Goal: Contribute content: Add original content to the website for others to see

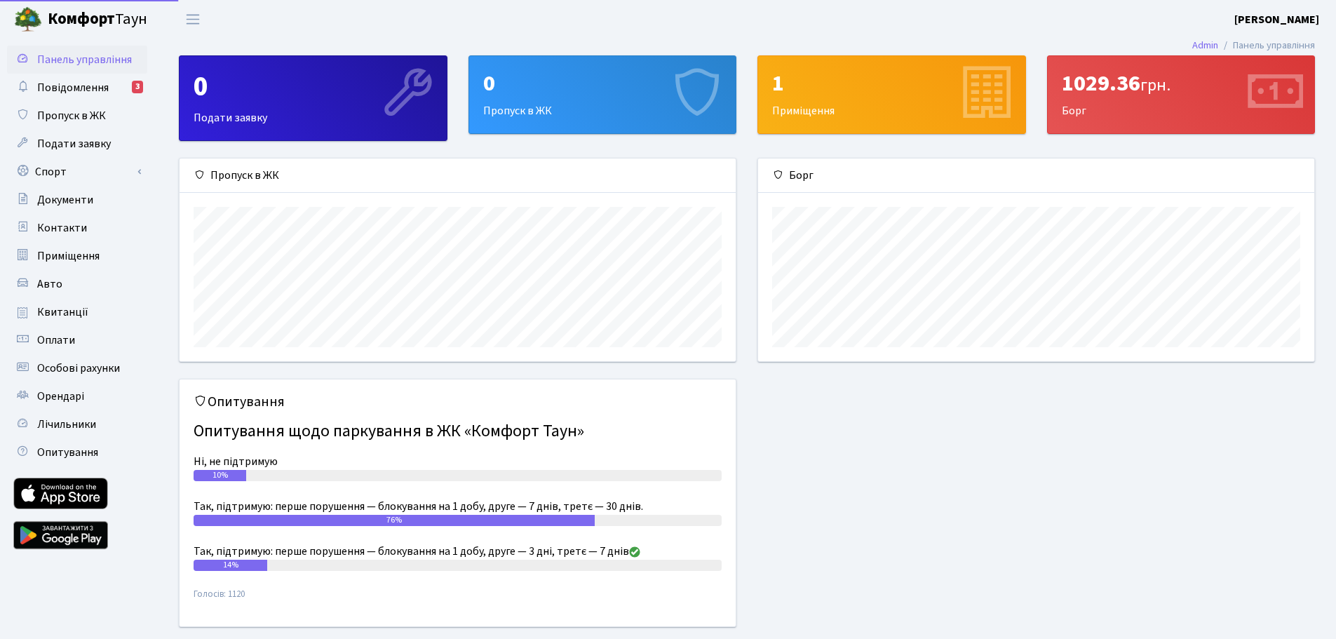
scroll to position [203, 556]
click at [50, 286] on span "Авто" at bounding box center [49, 283] width 25 height 15
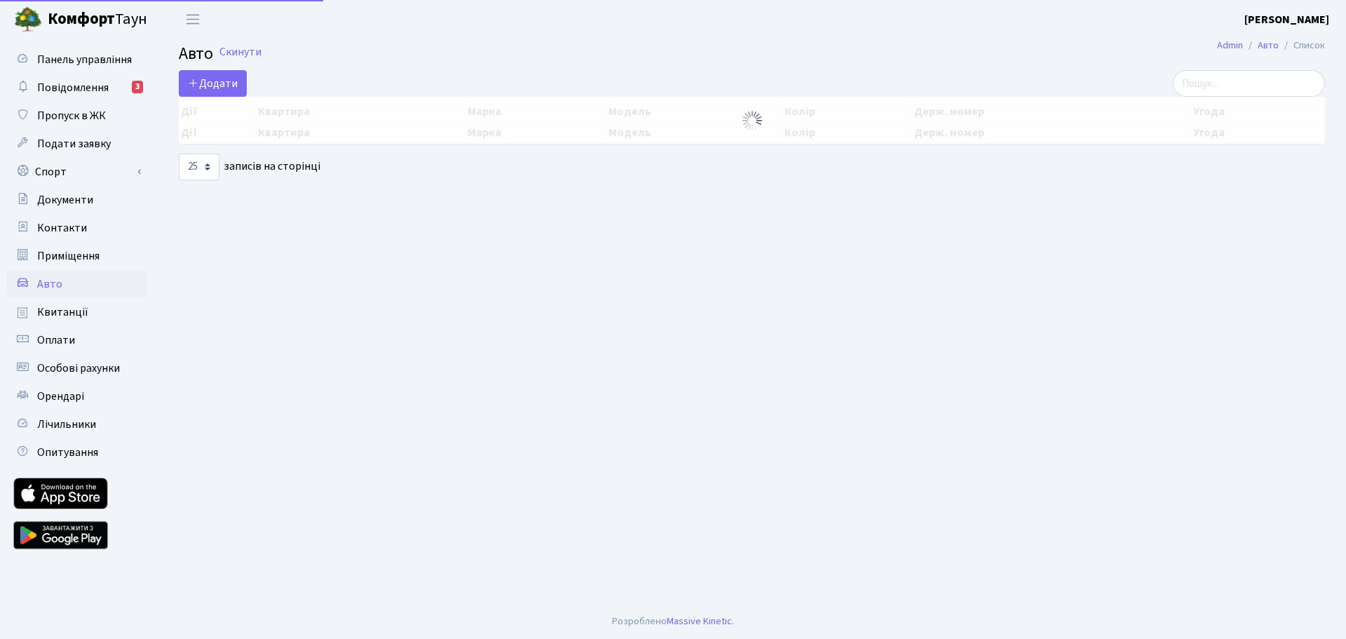
select select "25"
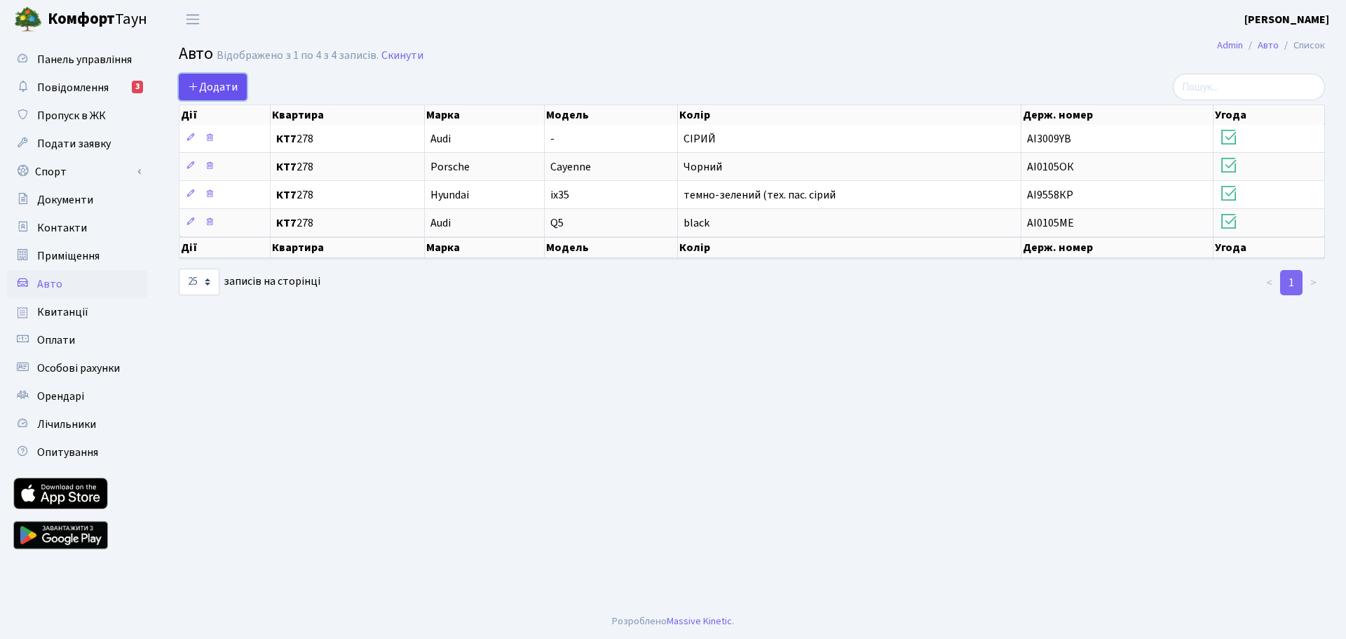
click at [216, 88] on span "Додати" at bounding box center [213, 86] width 50 height 15
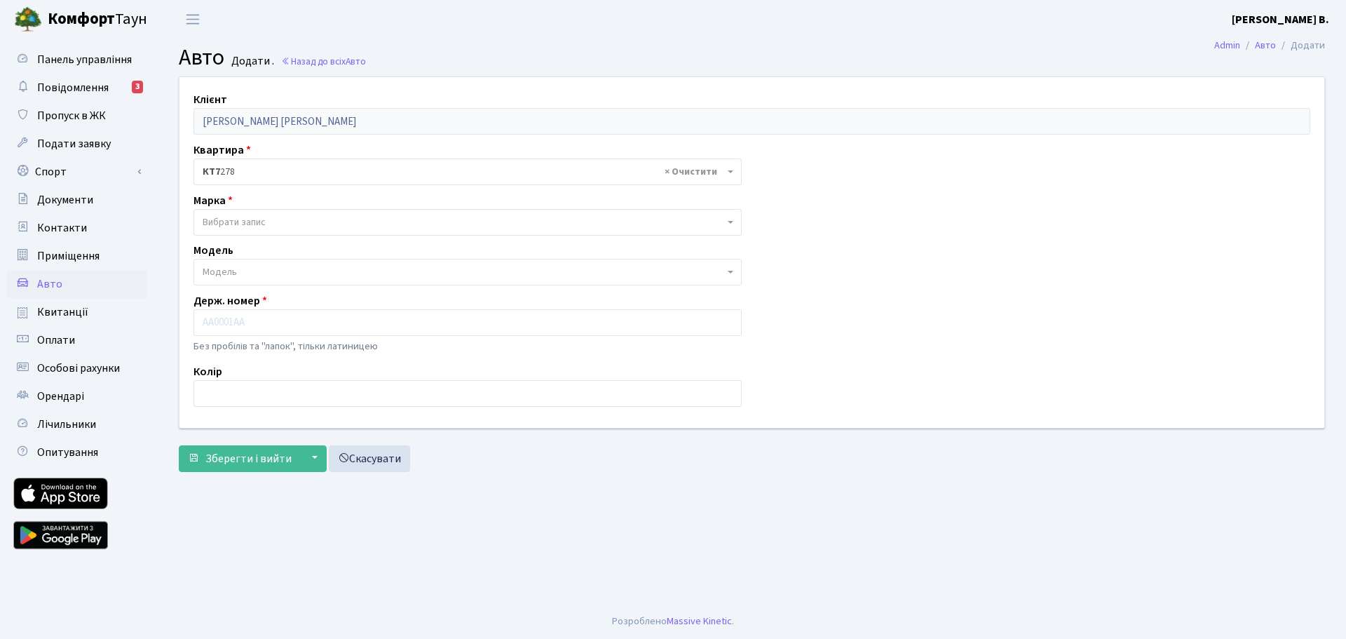
click at [237, 226] on span "Вибрати запис" at bounding box center [234, 222] width 63 height 14
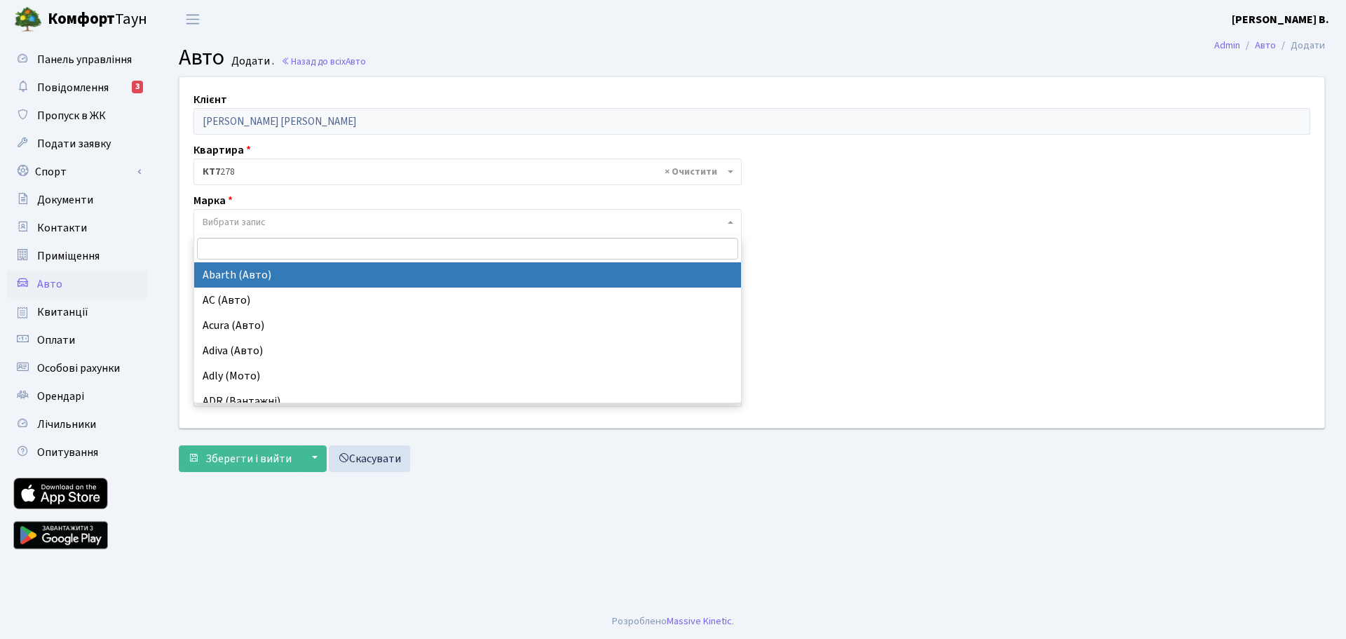
click at [235, 250] on input "search" at bounding box center [467, 249] width 541 height 22
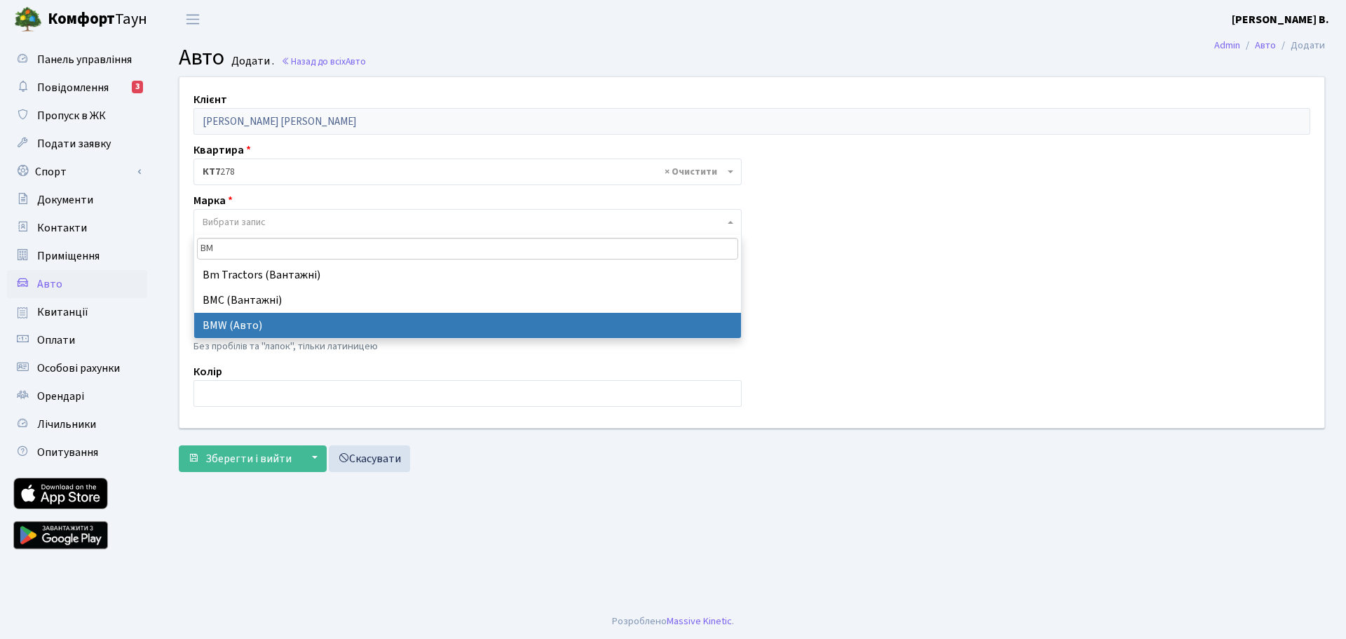
type input "BM"
select select "19"
select select
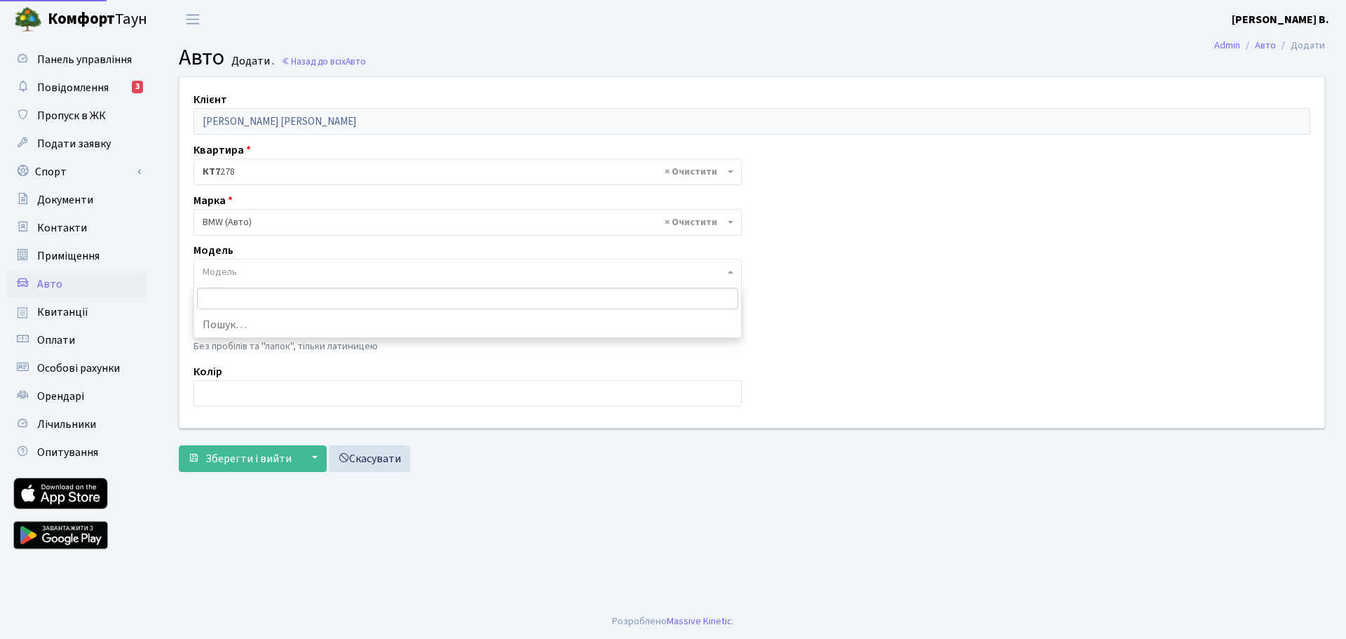
click at [254, 267] on span "Модель" at bounding box center [464, 272] width 522 height 14
type input "i4"
click at [296, 393] on input "text" at bounding box center [468, 393] width 548 height 27
click at [257, 325] on input "text" at bounding box center [468, 322] width 548 height 27
click at [326, 318] on input "text" at bounding box center [468, 322] width 548 height 27
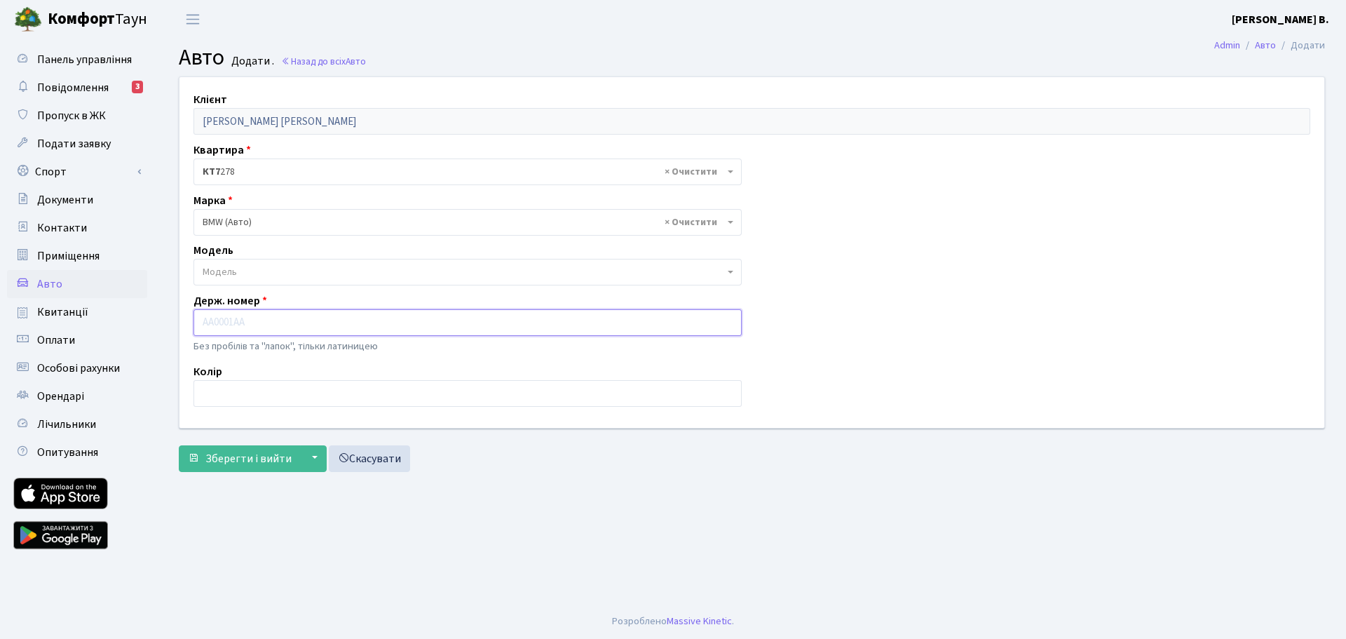
paste input "AI1543YB"
type input "AI1543YB"
click at [273, 395] on input "text" at bounding box center [468, 393] width 548 height 27
type input "X"
type input "Чевоний"
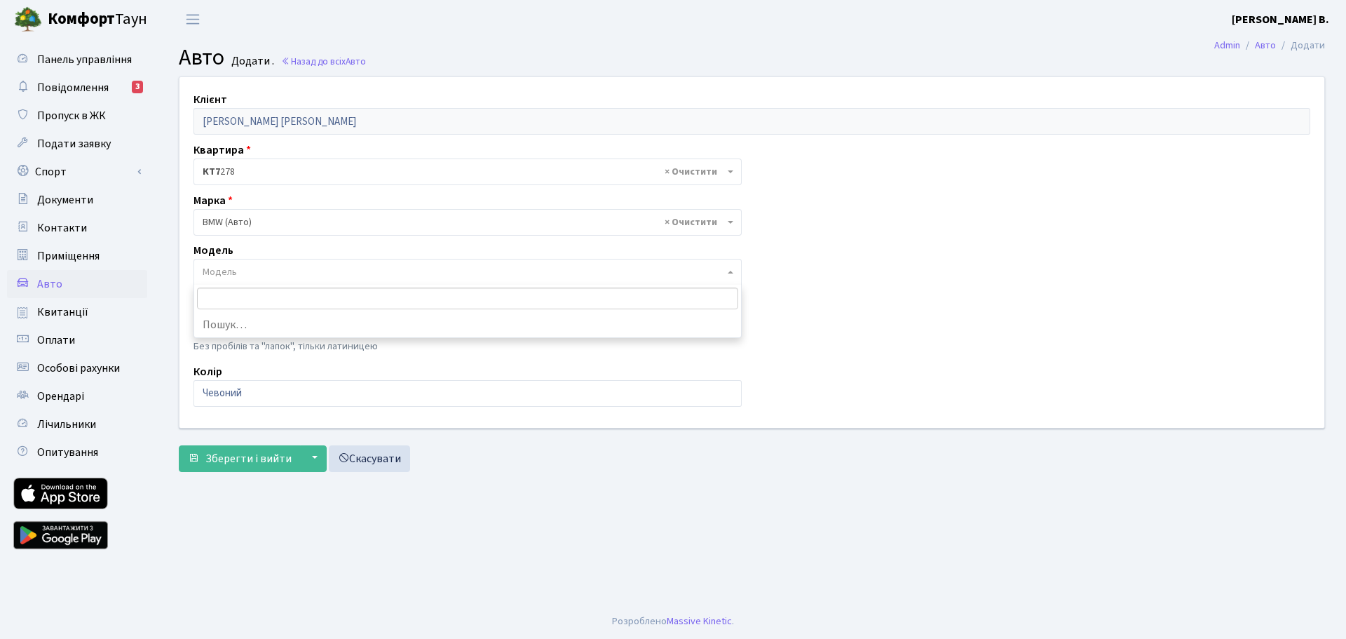
click at [313, 269] on span "Модель" at bounding box center [464, 272] width 522 height 14
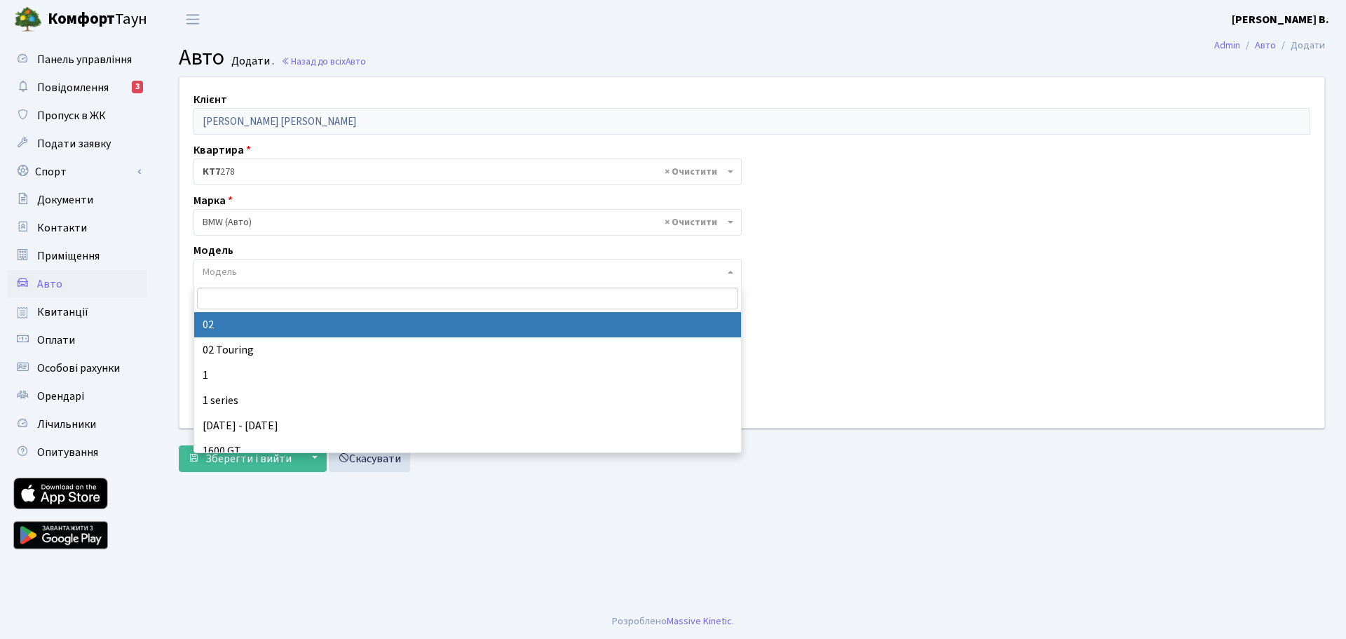
type input "4"
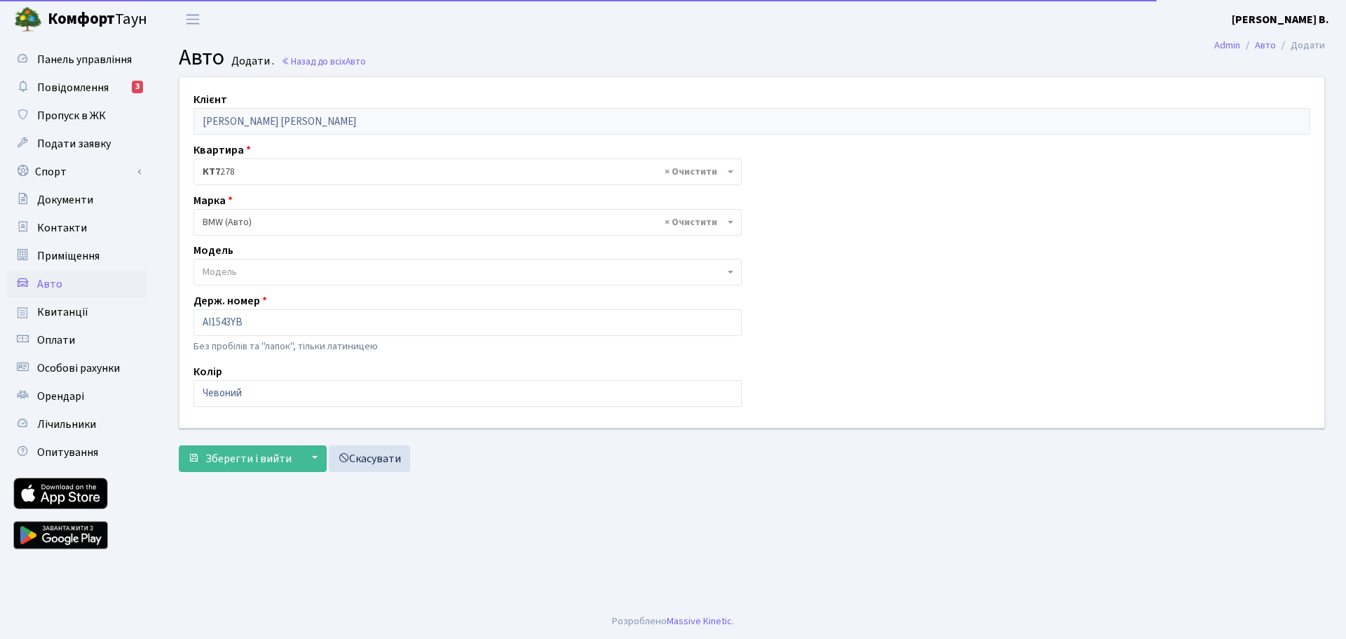
click at [825, 286] on div "Клієнт Лисенко Інна Вікторівна Квартира - <b>КТ7</b>&nbsp;&nbsp;&nbsp;278 × КТ7…" at bounding box center [752, 252] width 1166 height 350
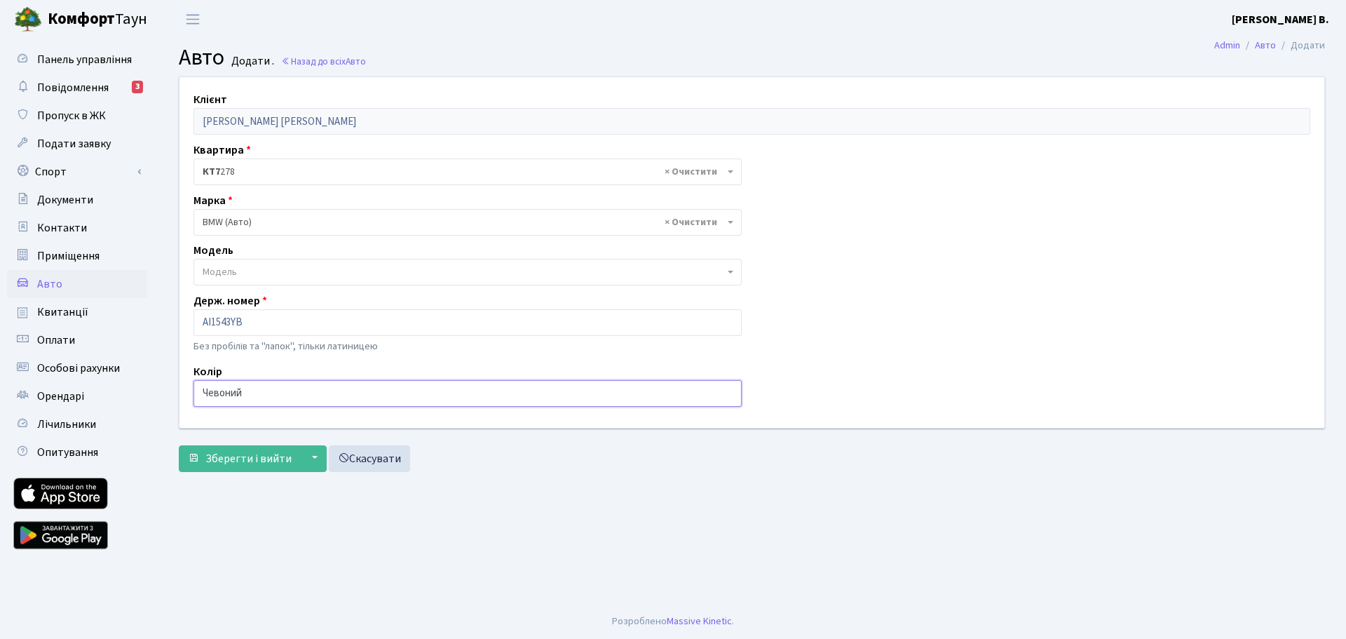
click at [215, 392] on input "Чевоний" at bounding box center [468, 393] width 548 height 27
type input "Червоний"
click at [409, 217] on span "× BMW (Авто)" at bounding box center [464, 222] width 522 height 14
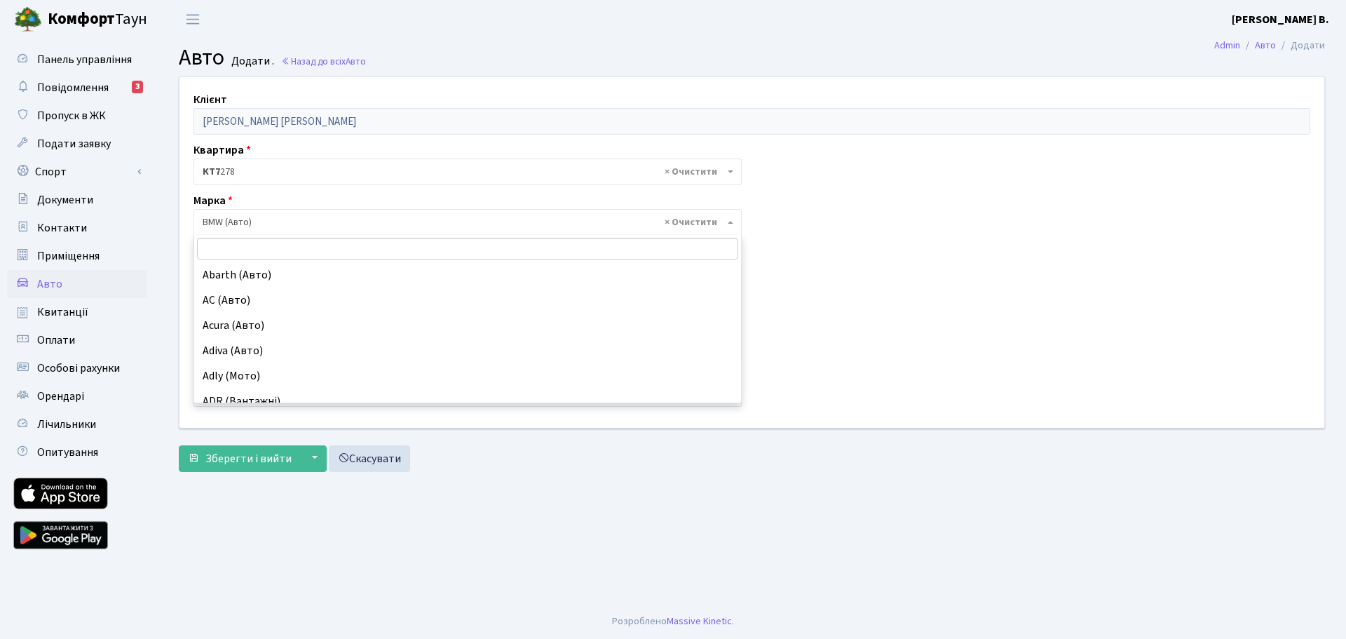
scroll to position [1388, 0]
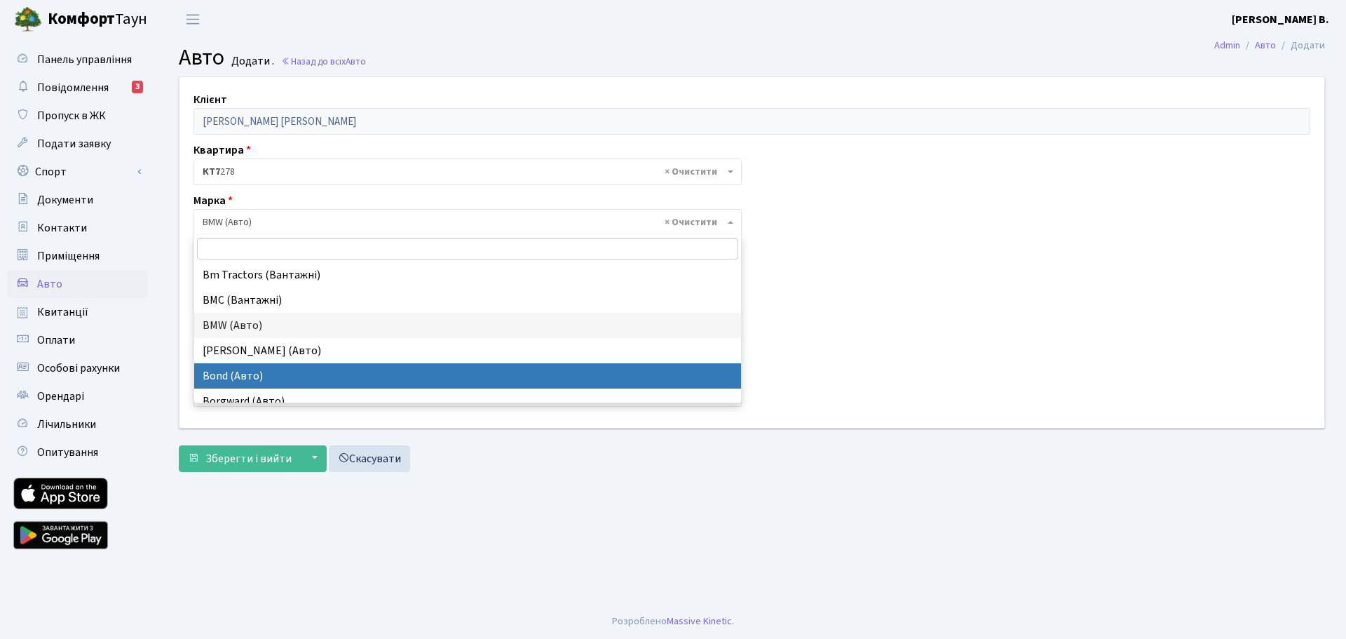
click at [618, 522] on main "Admin Авто Додати Авто Додати . Назад до всіх Авто Клієнт Лисенко Інна Вікторів…" at bounding box center [752, 321] width 1188 height 565
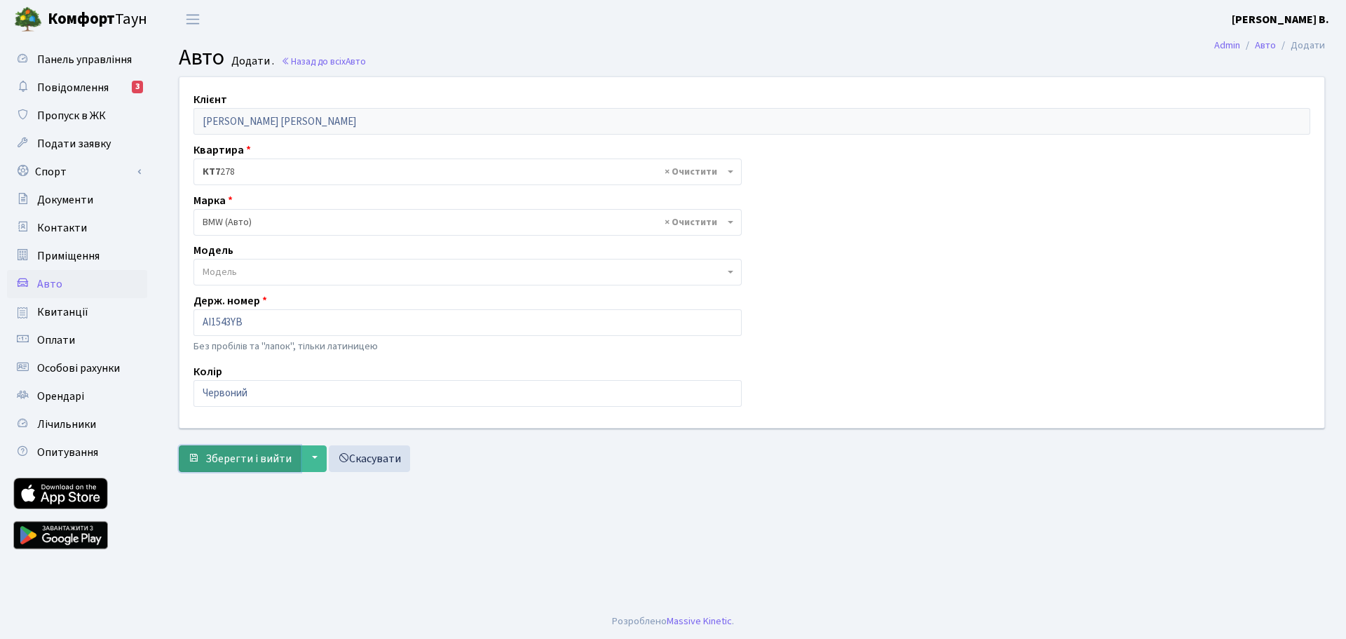
click at [231, 461] on span "Зберегти і вийти" at bounding box center [248, 458] width 86 height 15
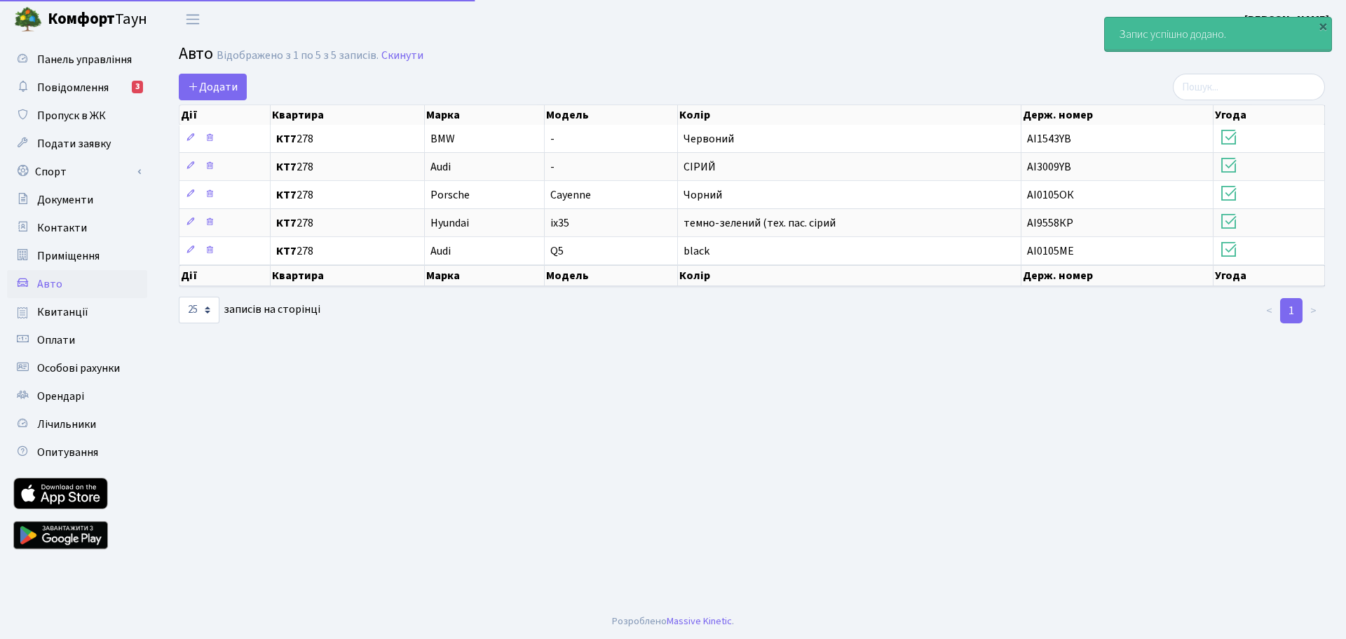
select select "25"
click at [81, 90] on span "Повідомлення" at bounding box center [73, 87] width 72 height 15
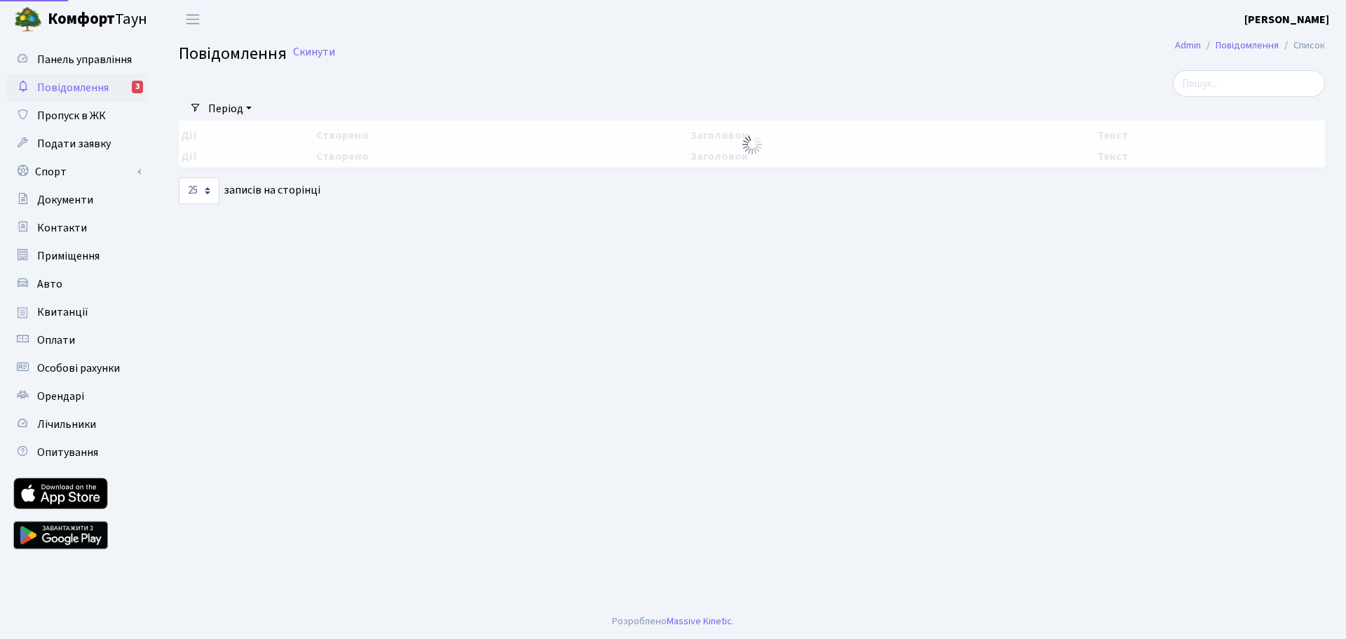
select select "25"
